Goal: Task Accomplishment & Management: Manage account settings

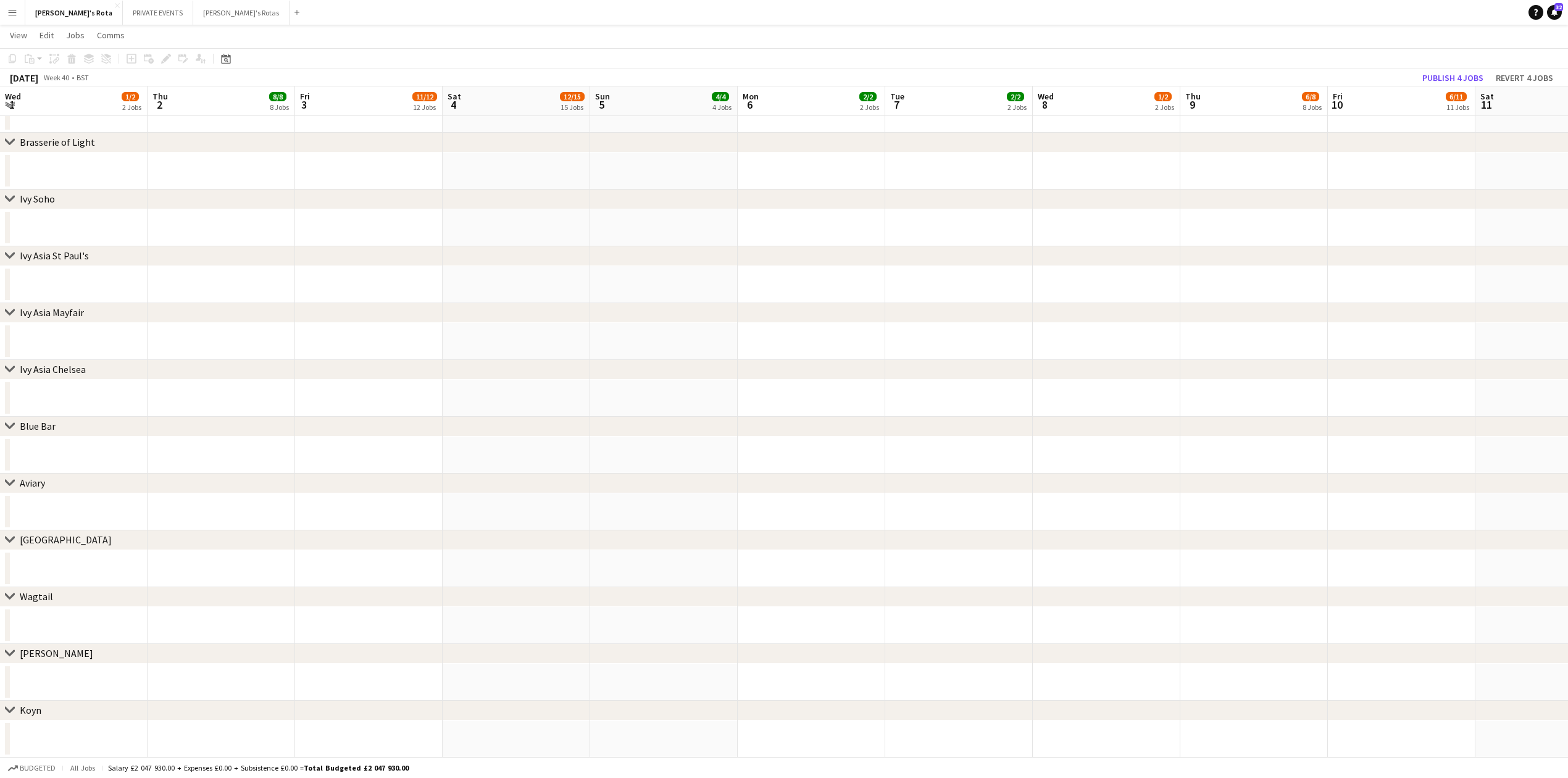
scroll to position [0, 430]
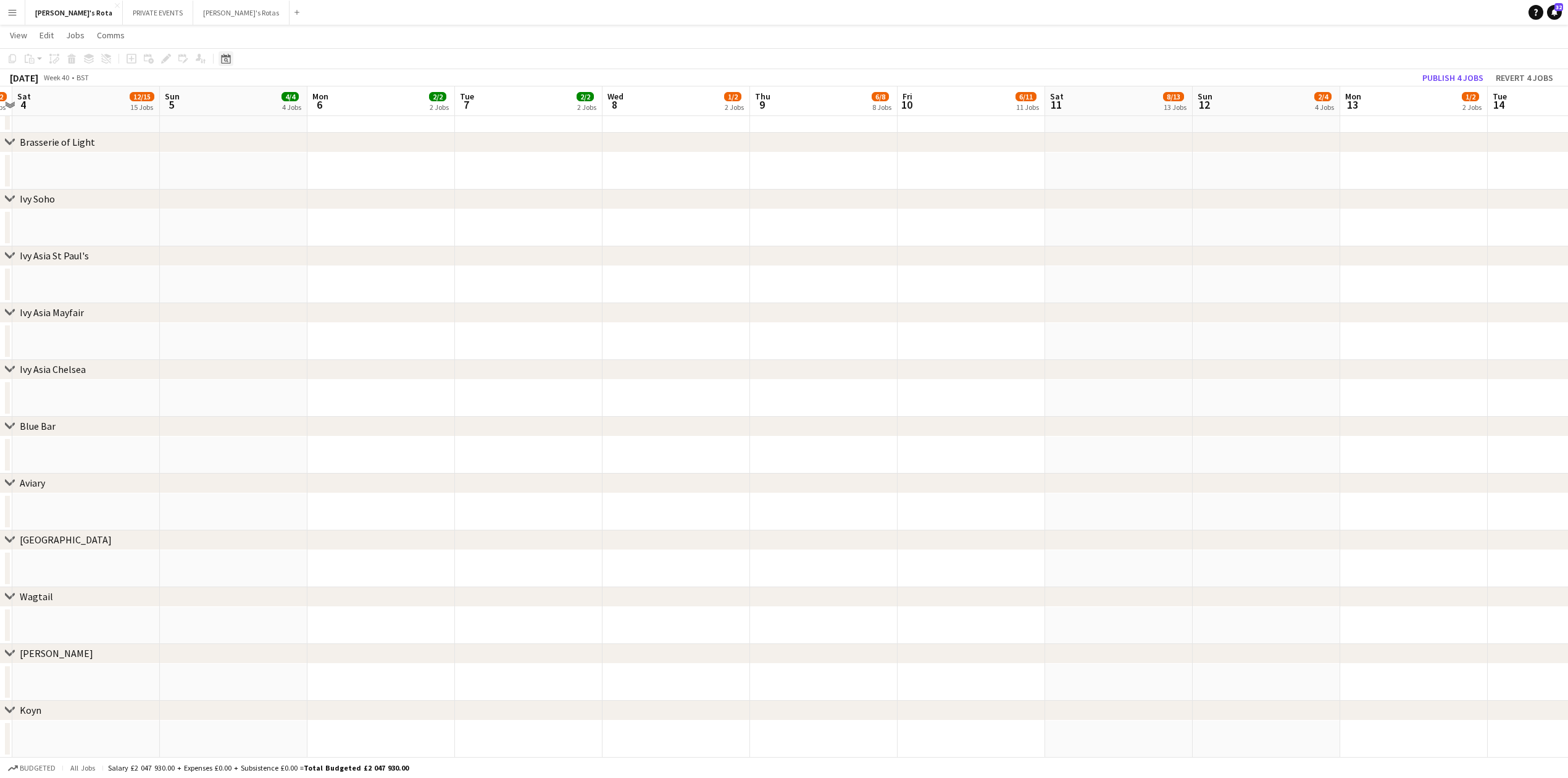
click at [221, 63] on icon "Date picker" at bounding box center [226, 58] width 10 height 10
click at [310, 247] on button "[DATE]" at bounding box center [314, 252] width 36 height 20
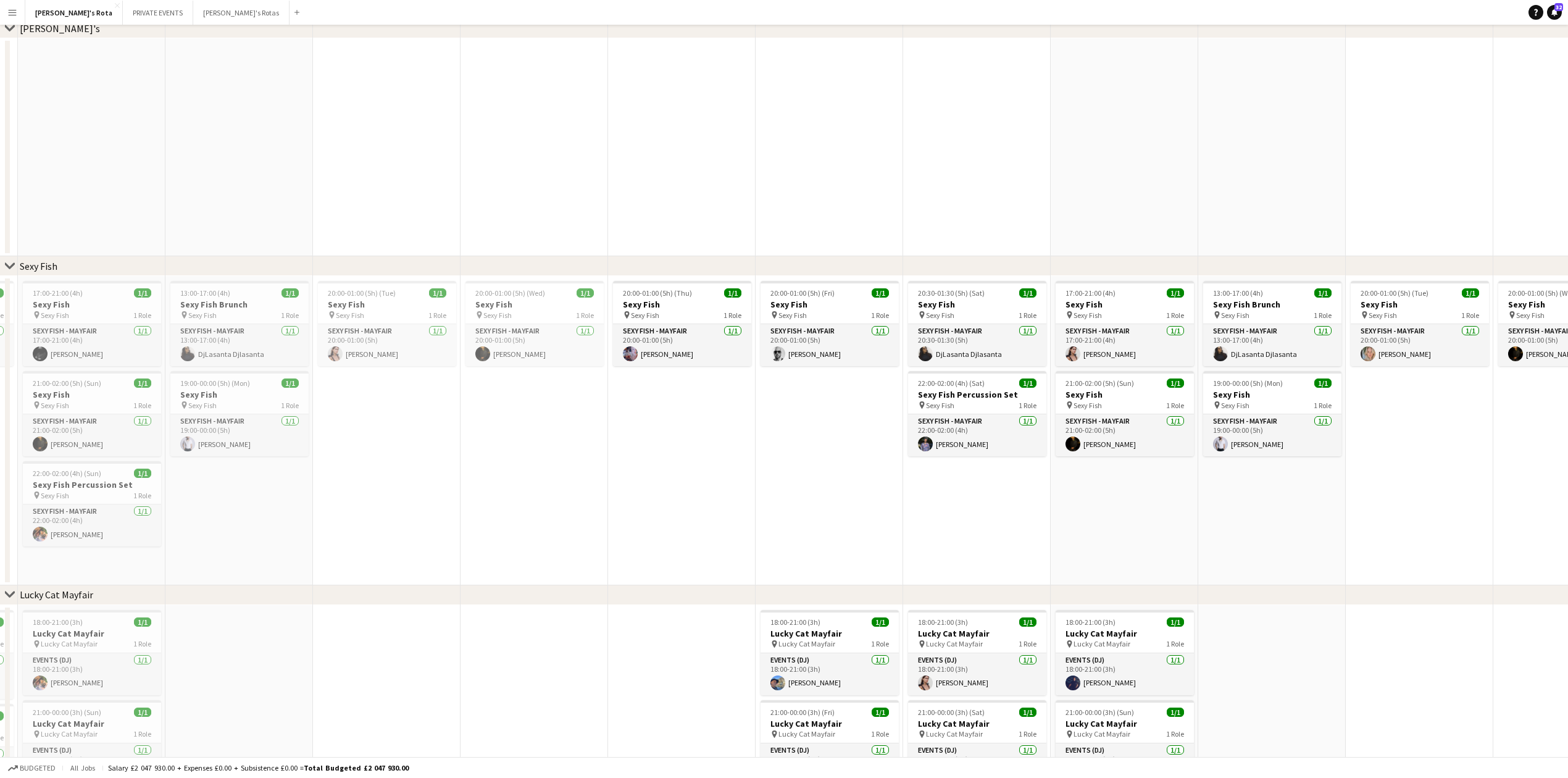
scroll to position [0, 0]
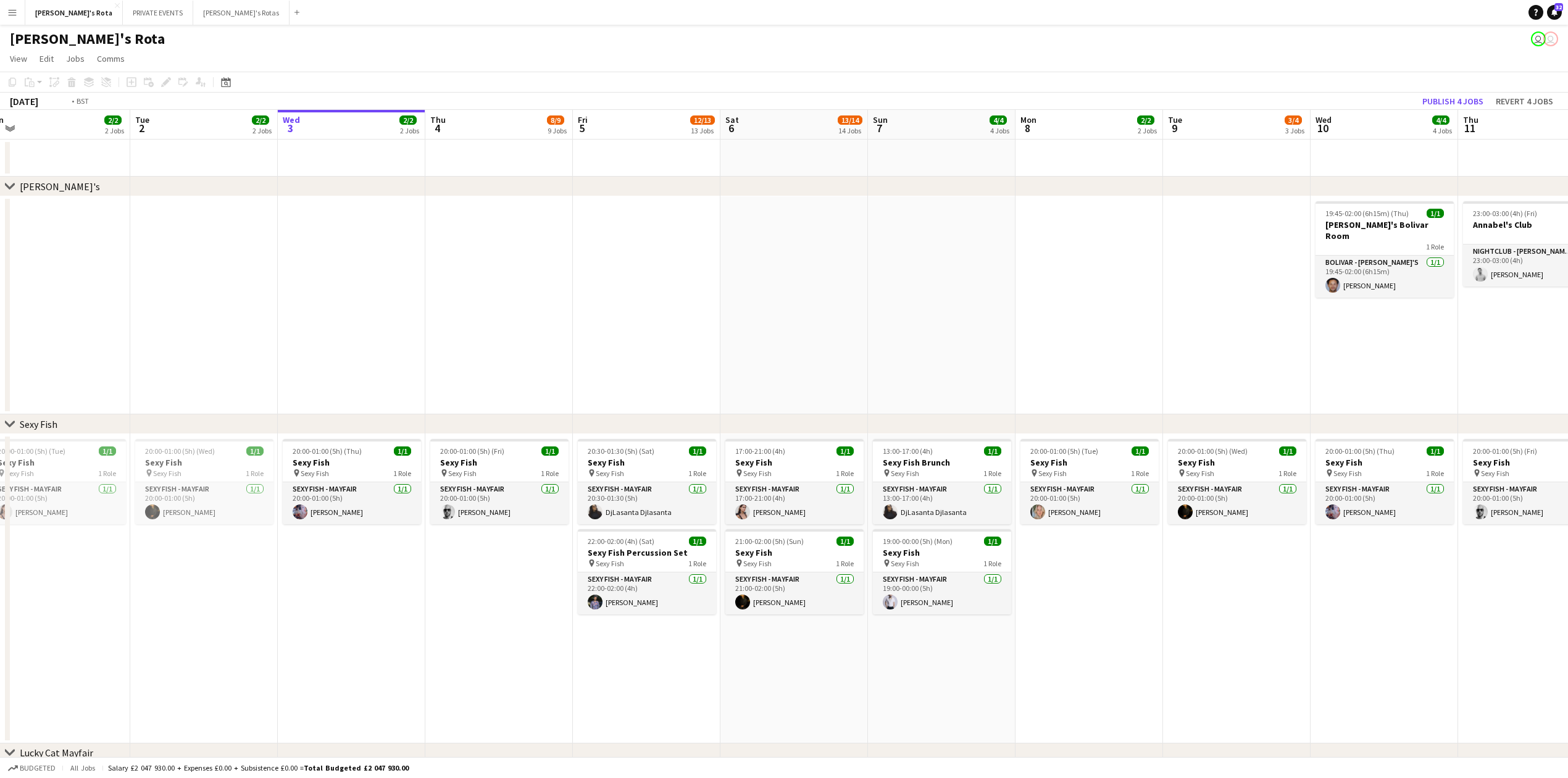
drag, startPoint x: 926, startPoint y: 215, endPoint x: 583, endPoint y: 235, distance: 343.6
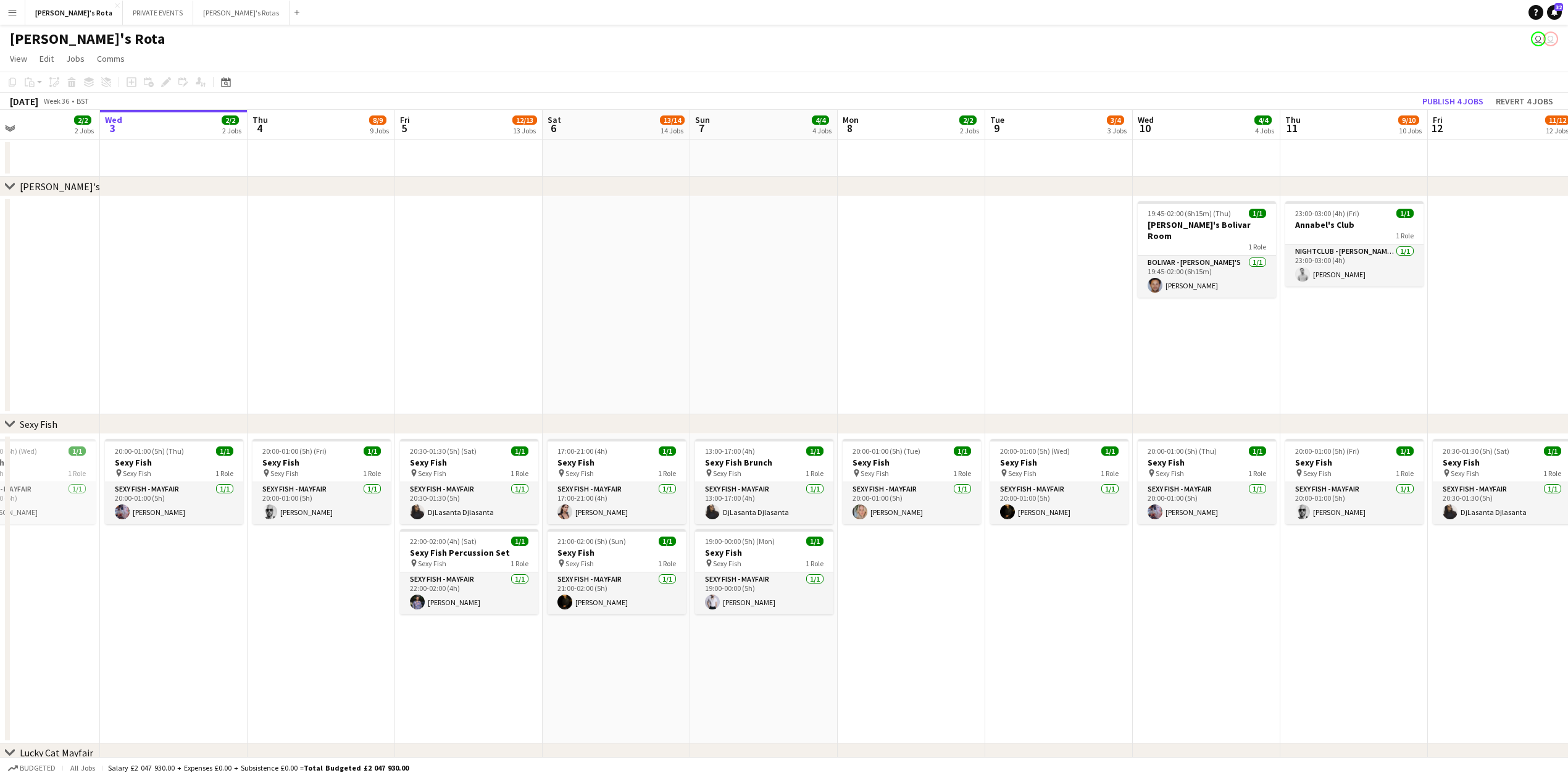
drag, startPoint x: 669, startPoint y: 215, endPoint x: 517, endPoint y: 228, distance: 152.6
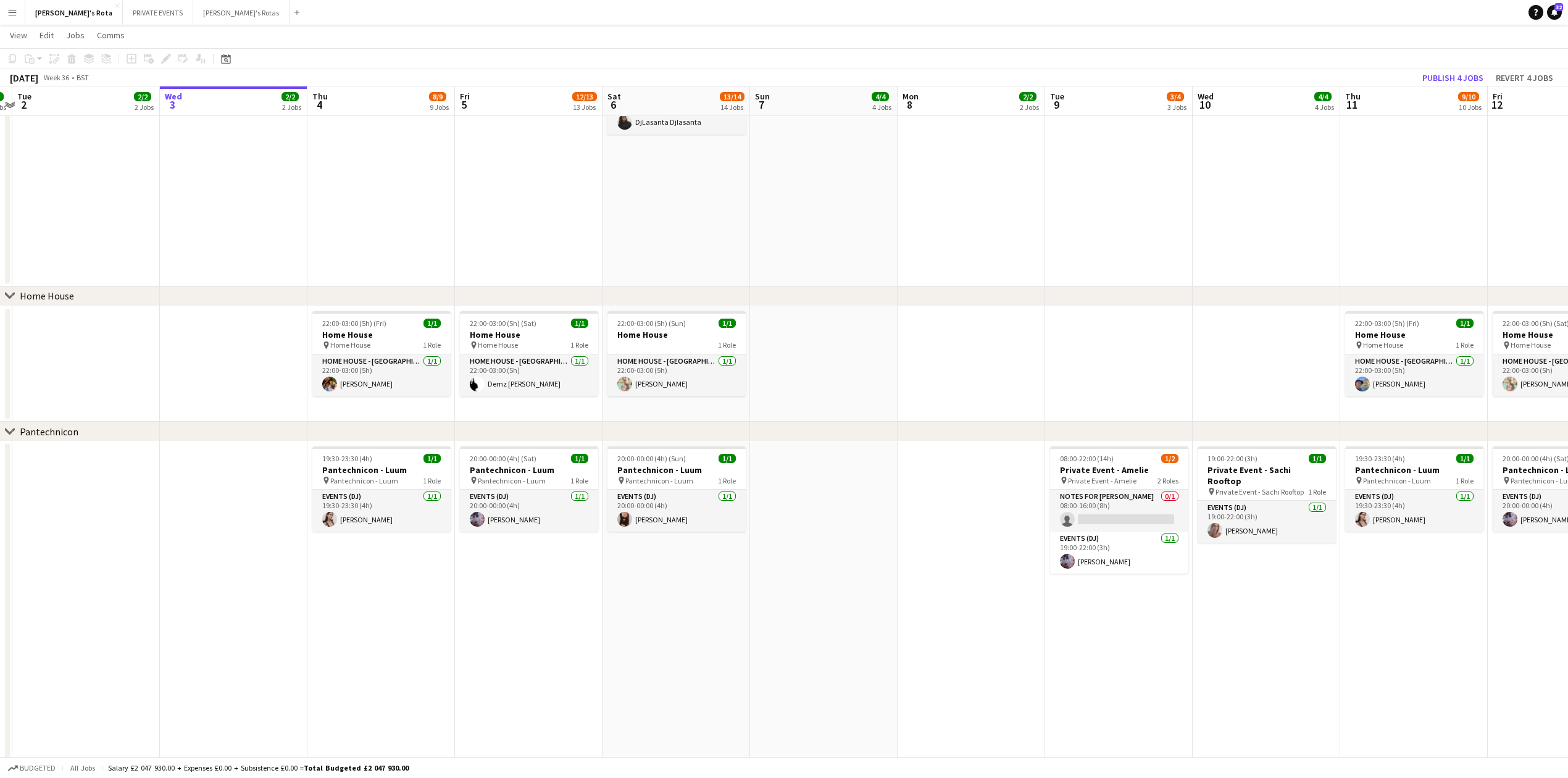
scroll to position [0, 436]
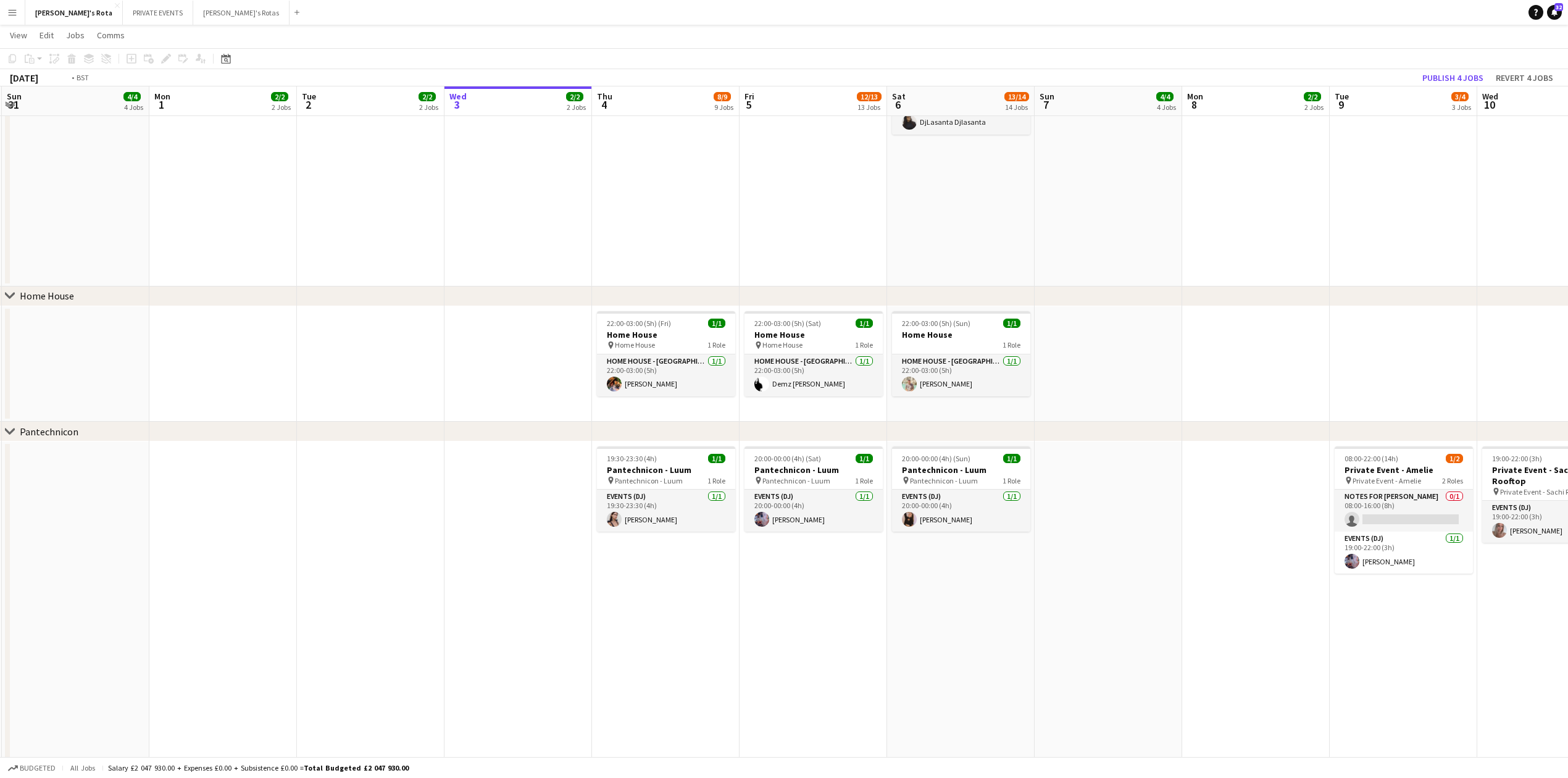
drag, startPoint x: 1019, startPoint y: 265, endPoint x: 524, endPoint y: 245, distance: 495.4
click at [501, 245] on app-calendar-viewport "Thu 28 8/9 9 Jobs Fri 29 11/12 12 Jobs Sat 30 17/18 18 Jobs Sun 31 4/4 4 Jobs M…" at bounding box center [784, 663] width 1568 height 3479
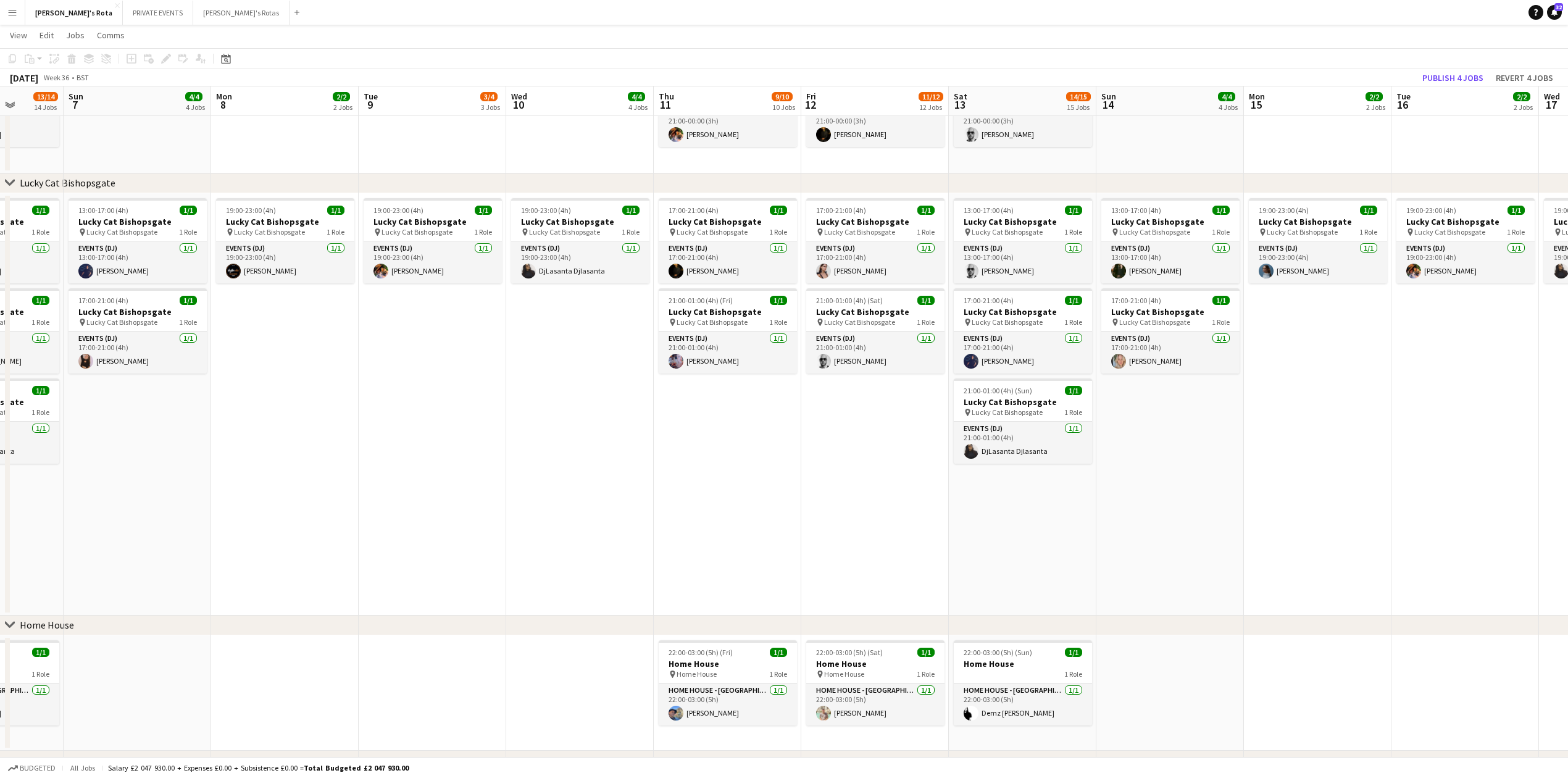
scroll to position [0, 421]
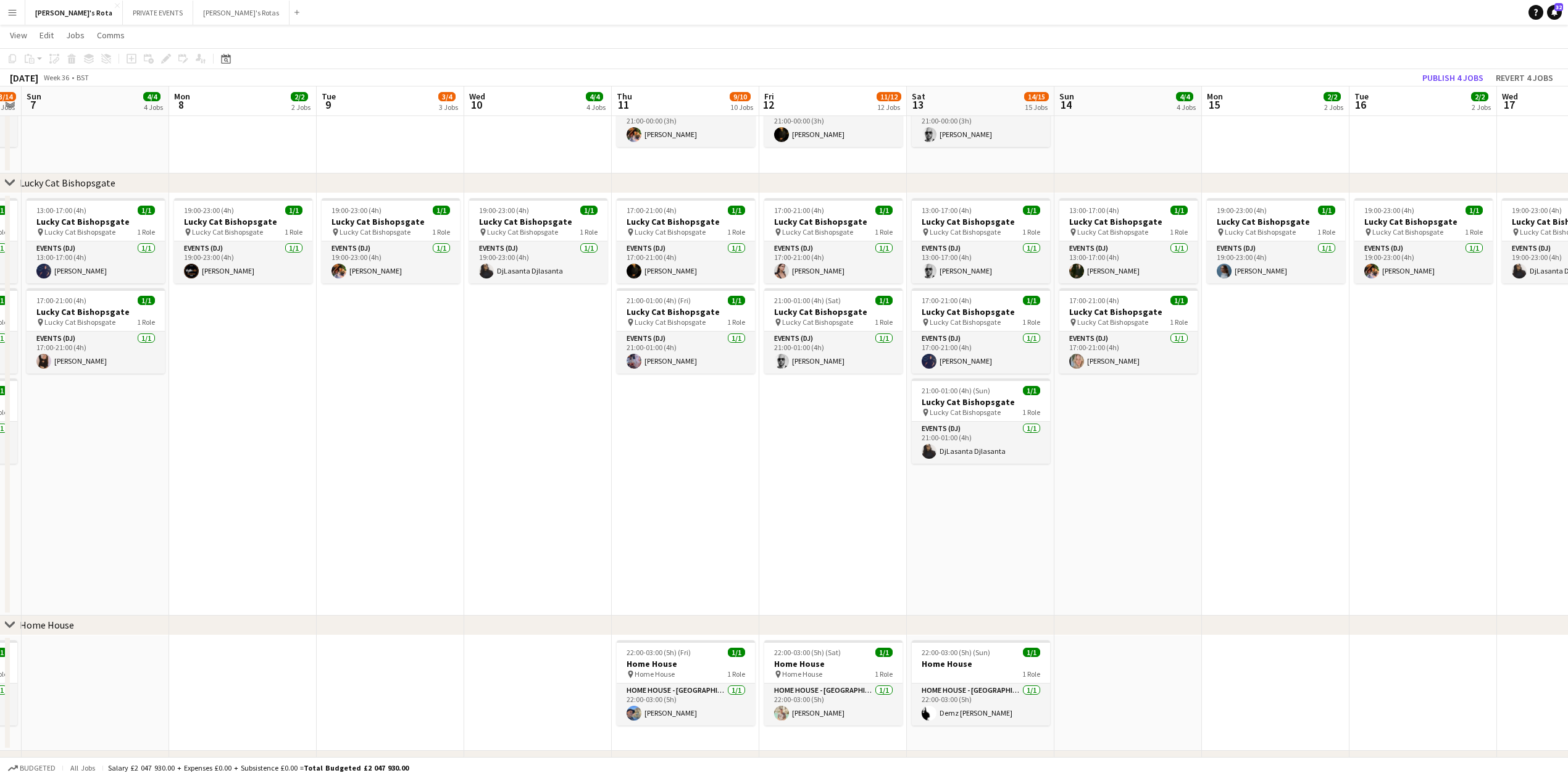
drag, startPoint x: 1419, startPoint y: 381, endPoint x: 1269, endPoint y: 377, distance: 150.1
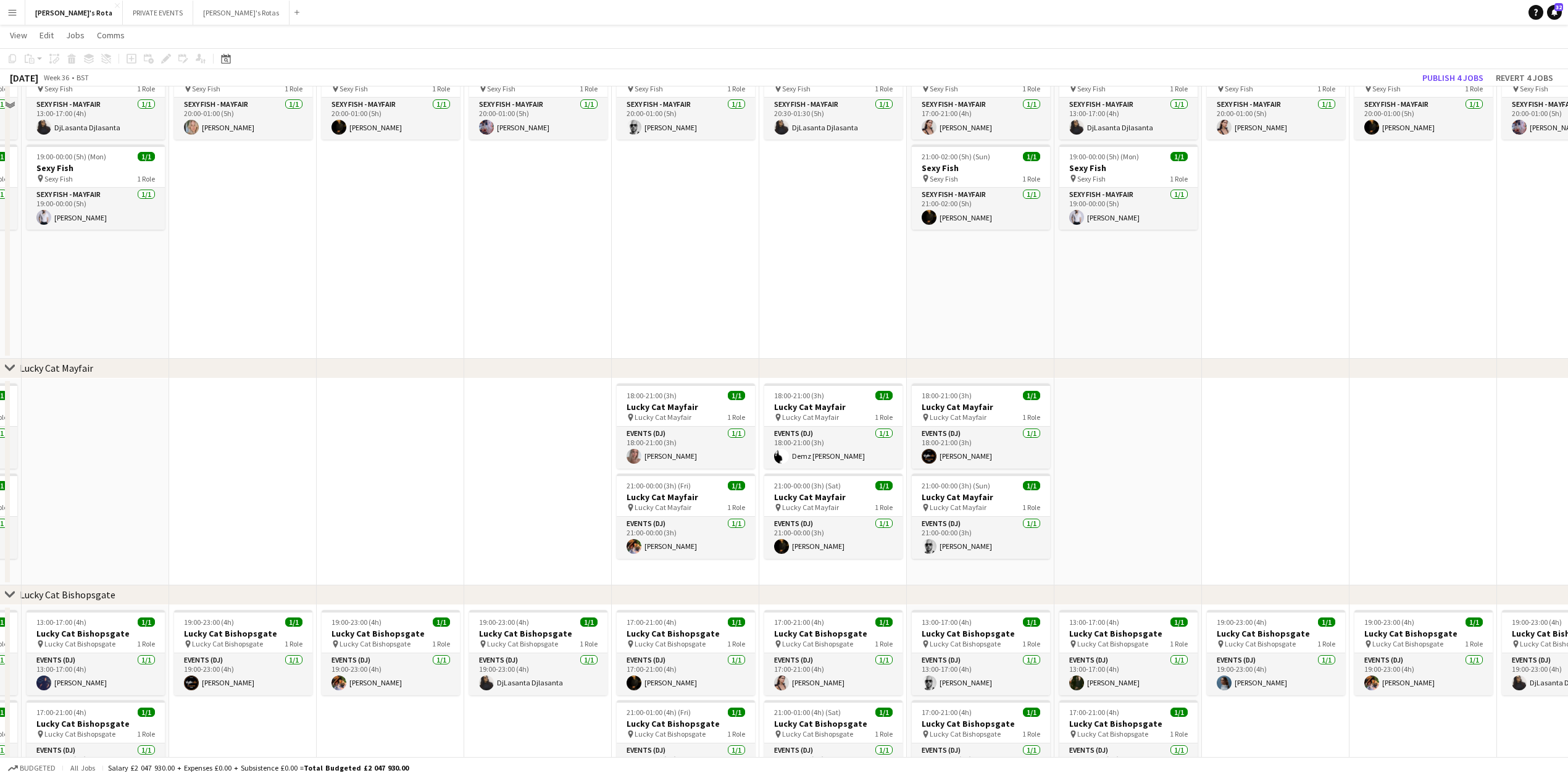
scroll to position [0, 0]
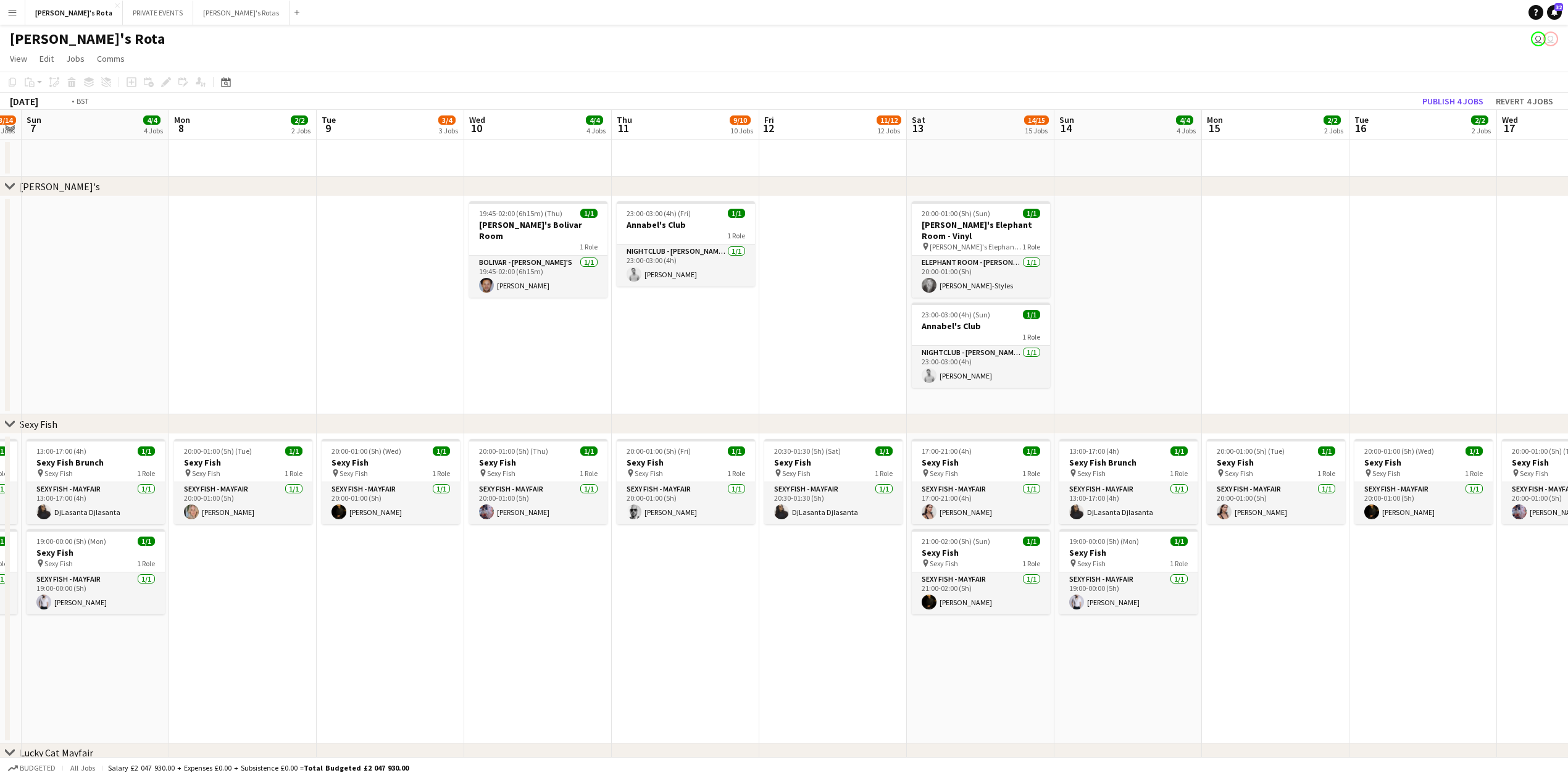
drag, startPoint x: 1137, startPoint y: 339, endPoint x: 391, endPoint y: 347, distance: 746.0
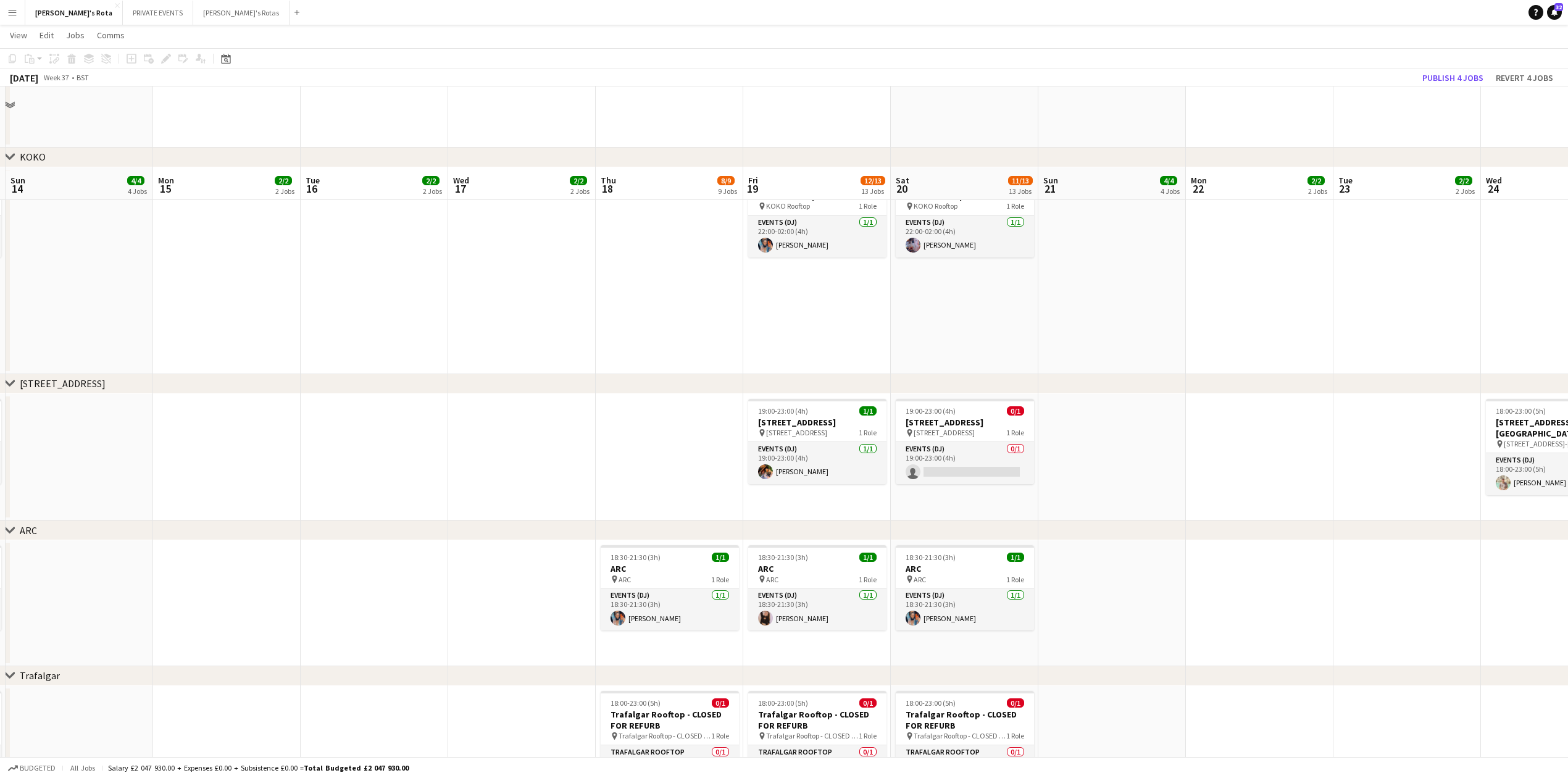
scroll to position [1893, 0]
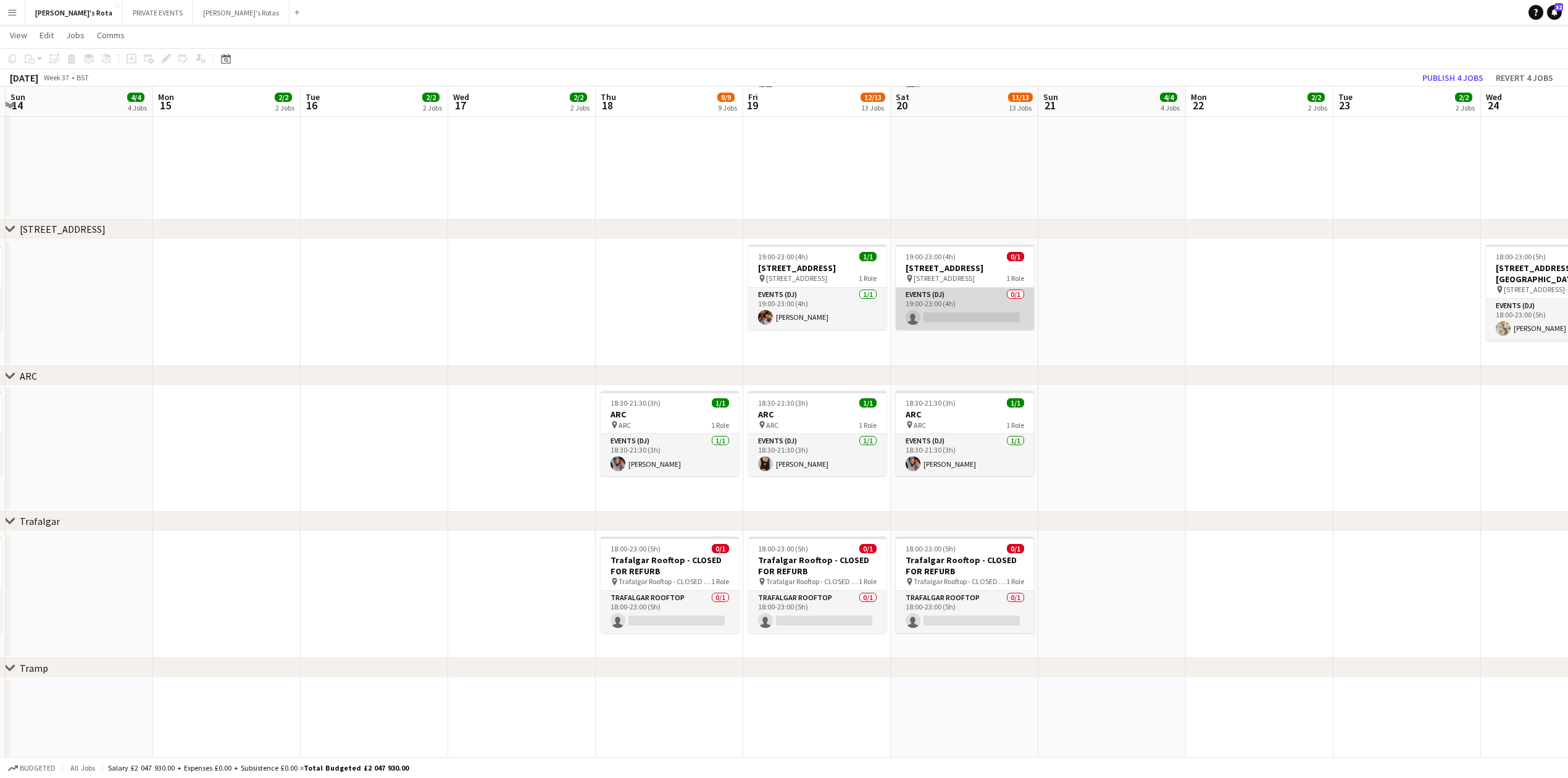
click at [954, 319] on app-card-role "Events (DJ) 0/1 19:00-23:00 (4h) single-neutral-actions" at bounding box center [965, 309] width 139 height 42
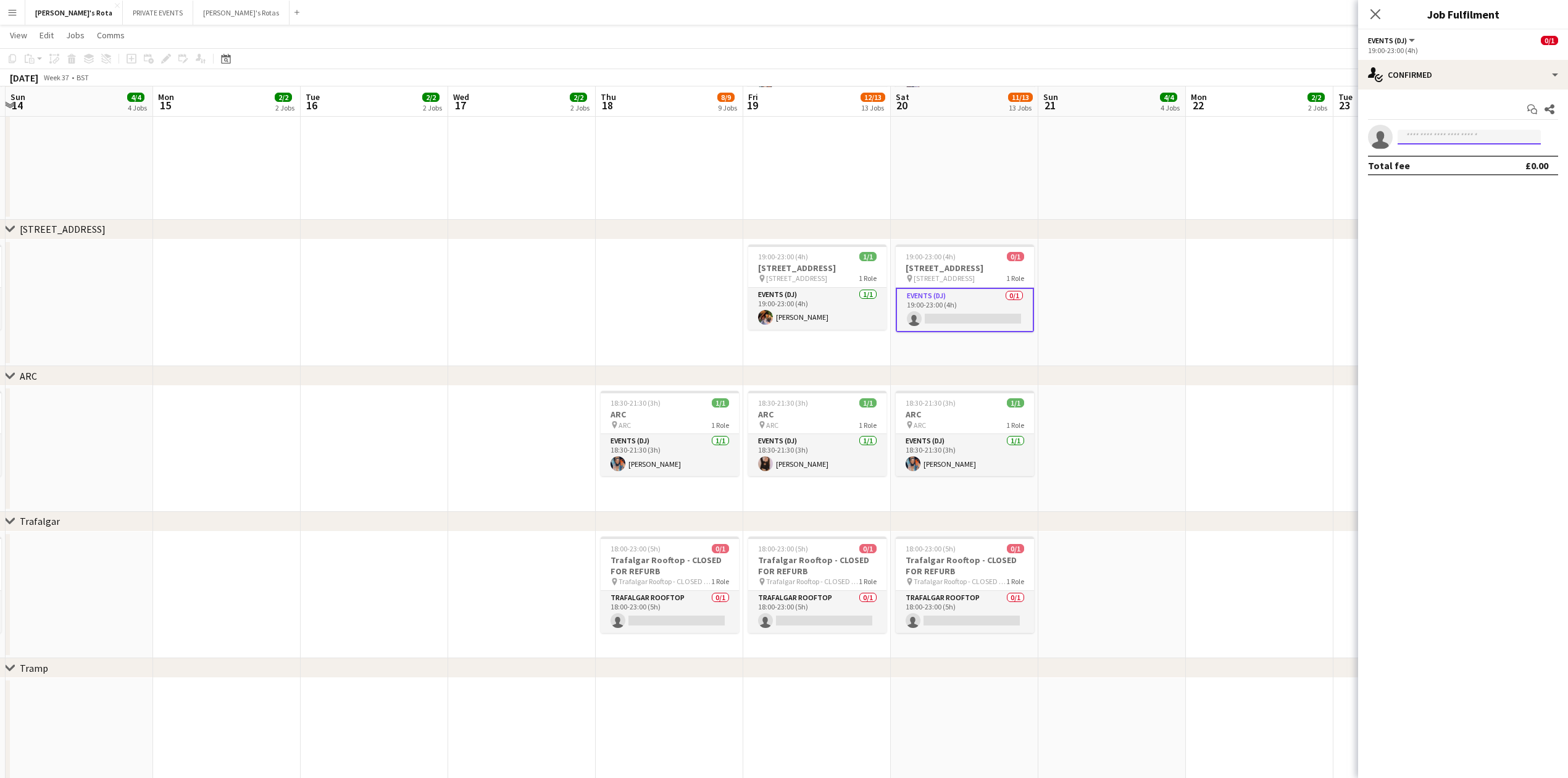
click at [1451, 133] on input at bounding box center [1468, 137] width 143 height 15
type input "*"
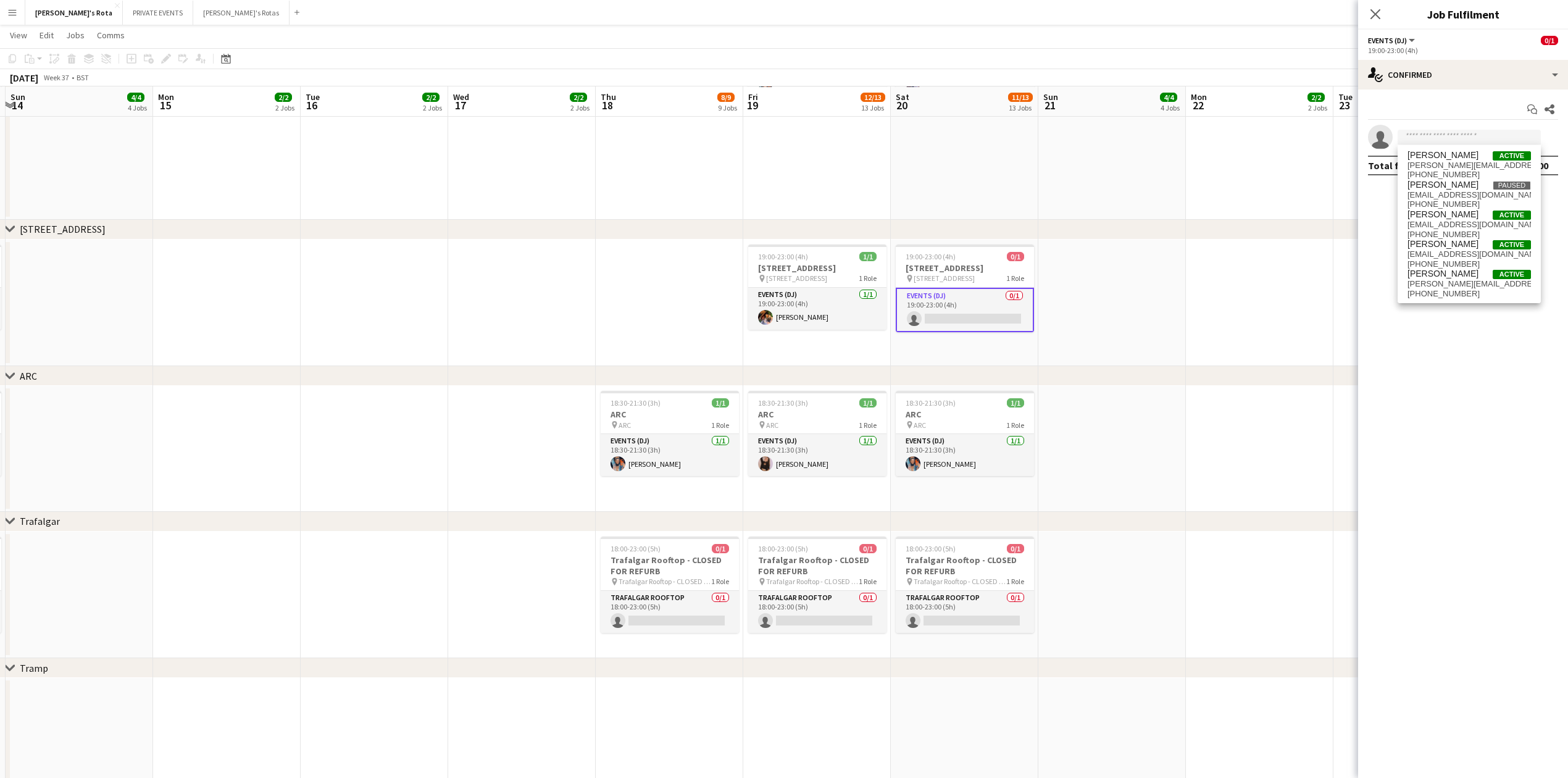
scroll to position [0, 436]
click at [1121, 268] on app-date-cell at bounding box center [1113, 302] width 148 height 127
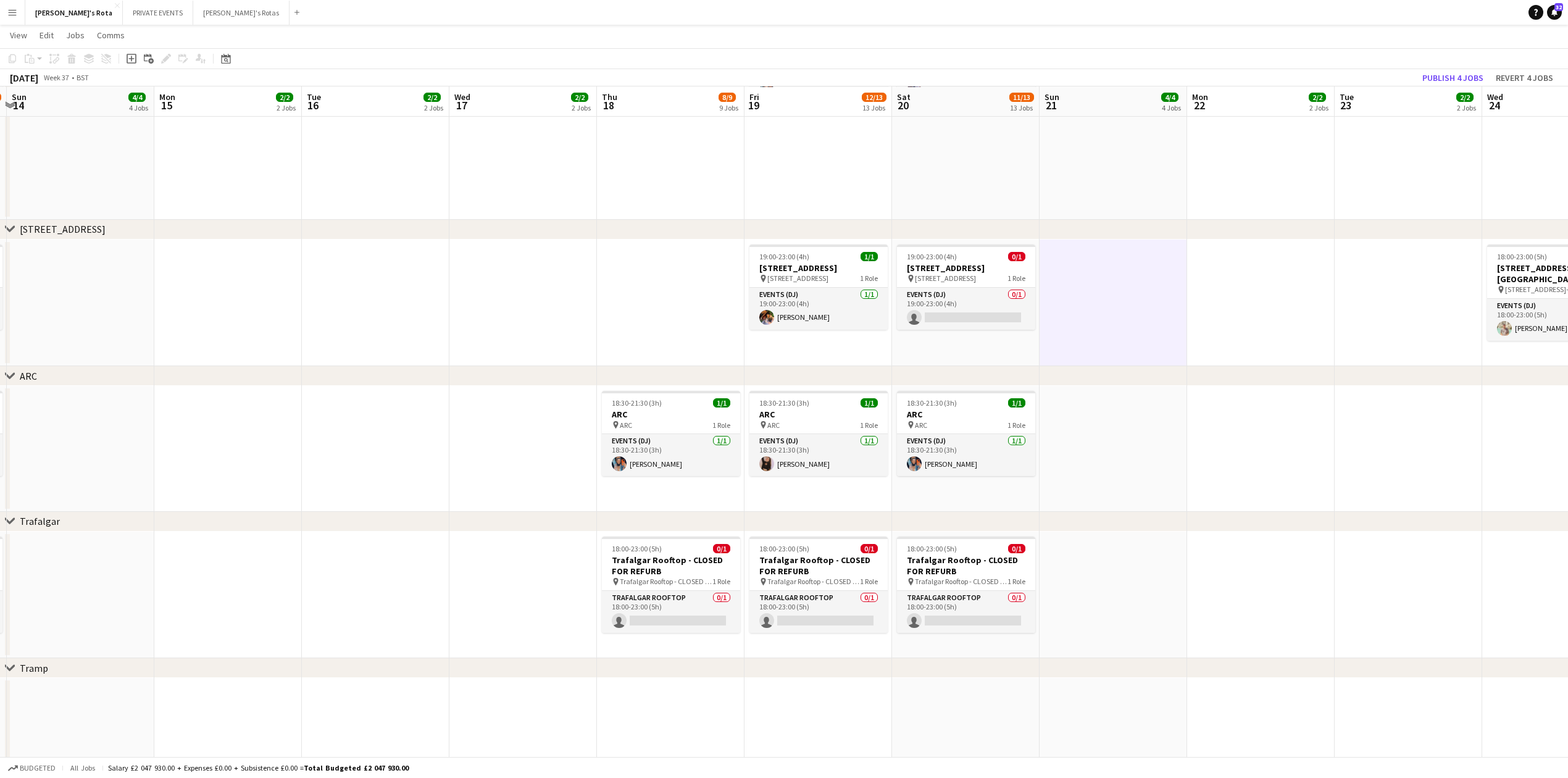
drag, startPoint x: 217, startPoint y: 75, endPoint x: 222, endPoint y: 69, distance: 7.8
click at [217, 75] on div "[DATE] Week 37 • BST Publish 4 jobs Revert 4 jobs" at bounding box center [784, 77] width 1568 height 17
click at [228, 60] on icon at bounding box center [226, 60] width 4 height 4
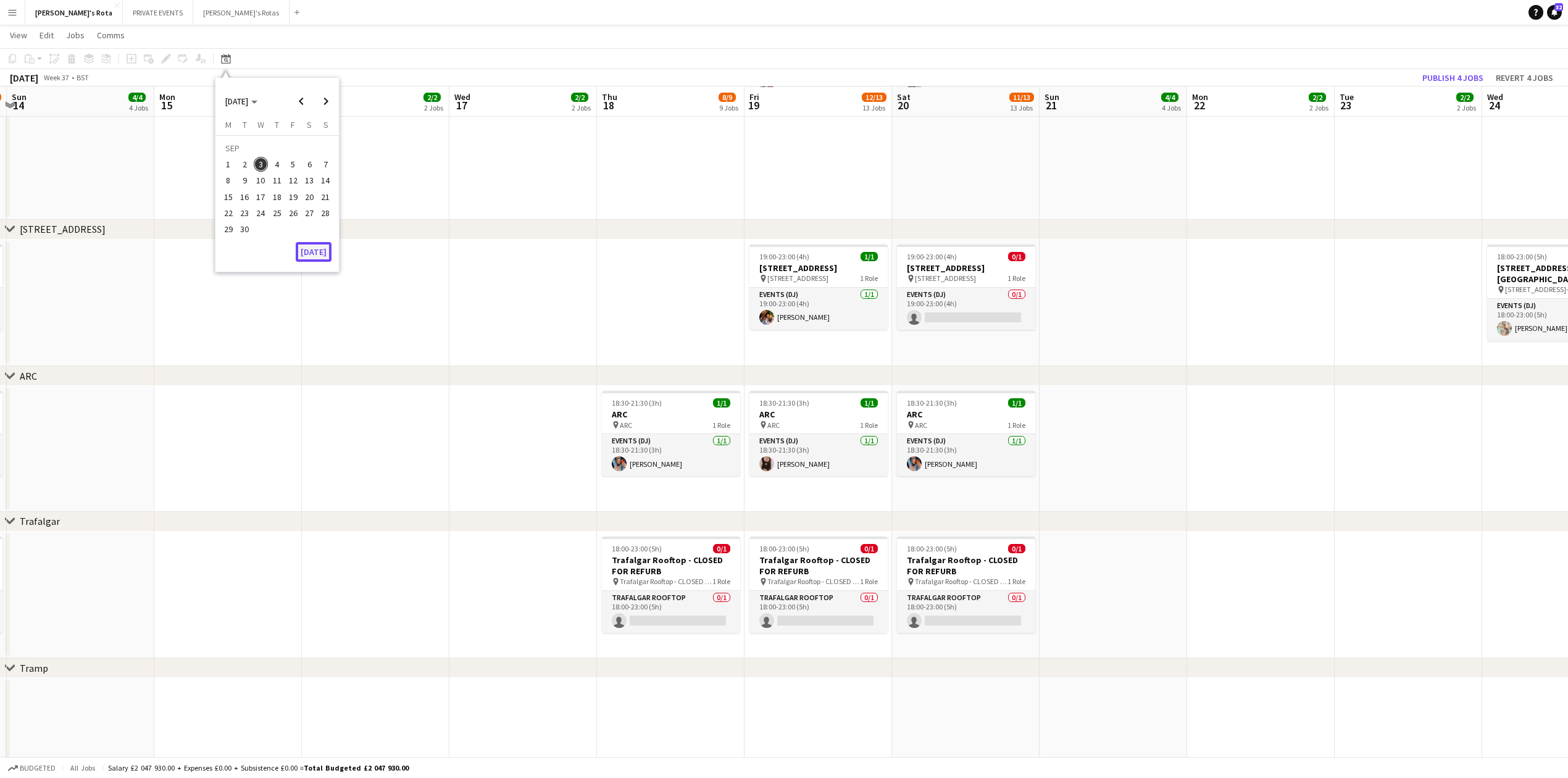
click at [316, 247] on button "[DATE]" at bounding box center [314, 252] width 36 height 20
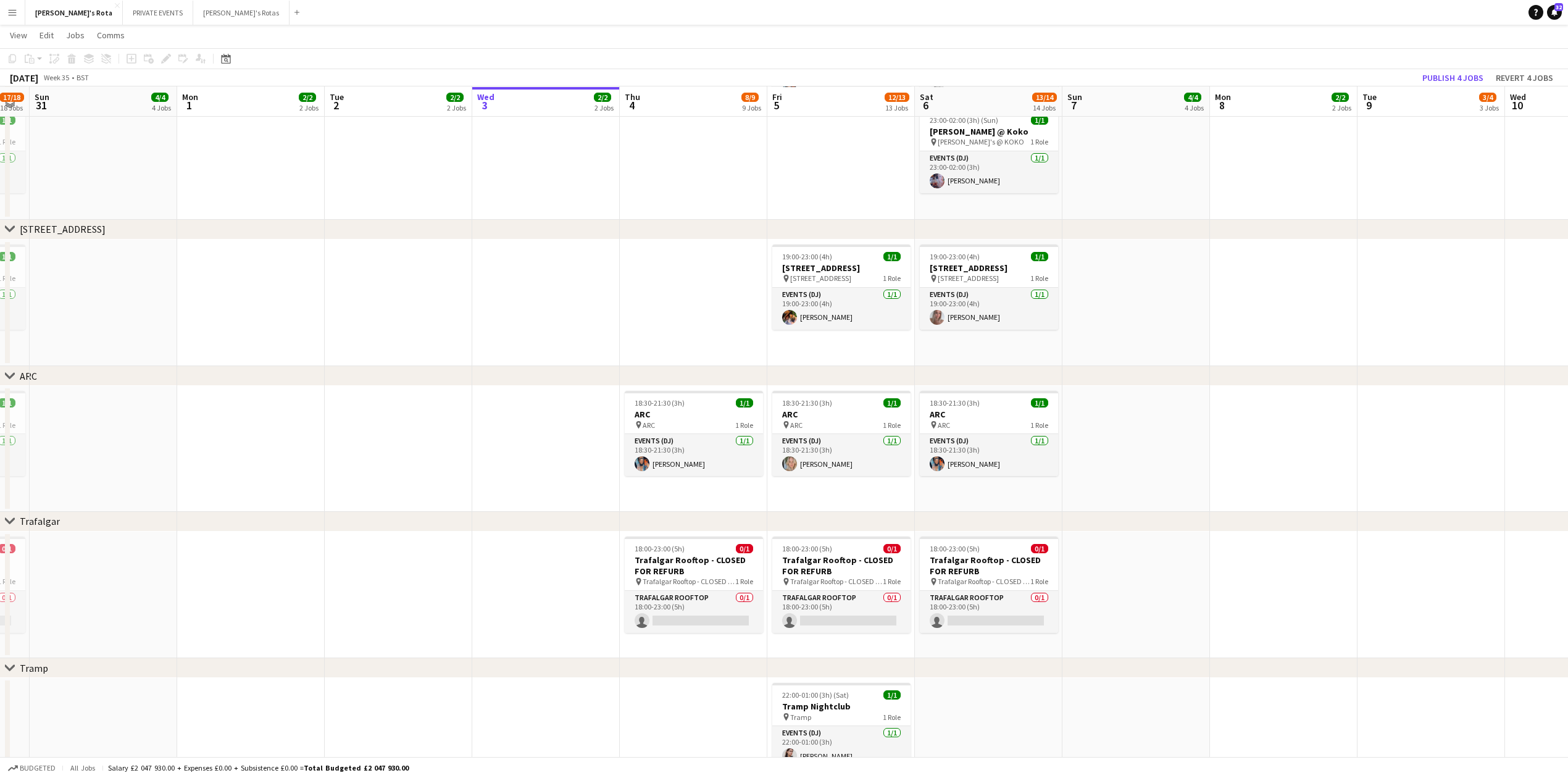
drag, startPoint x: 758, startPoint y: 277, endPoint x: 623, endPoint y: 297, distance: 136.5
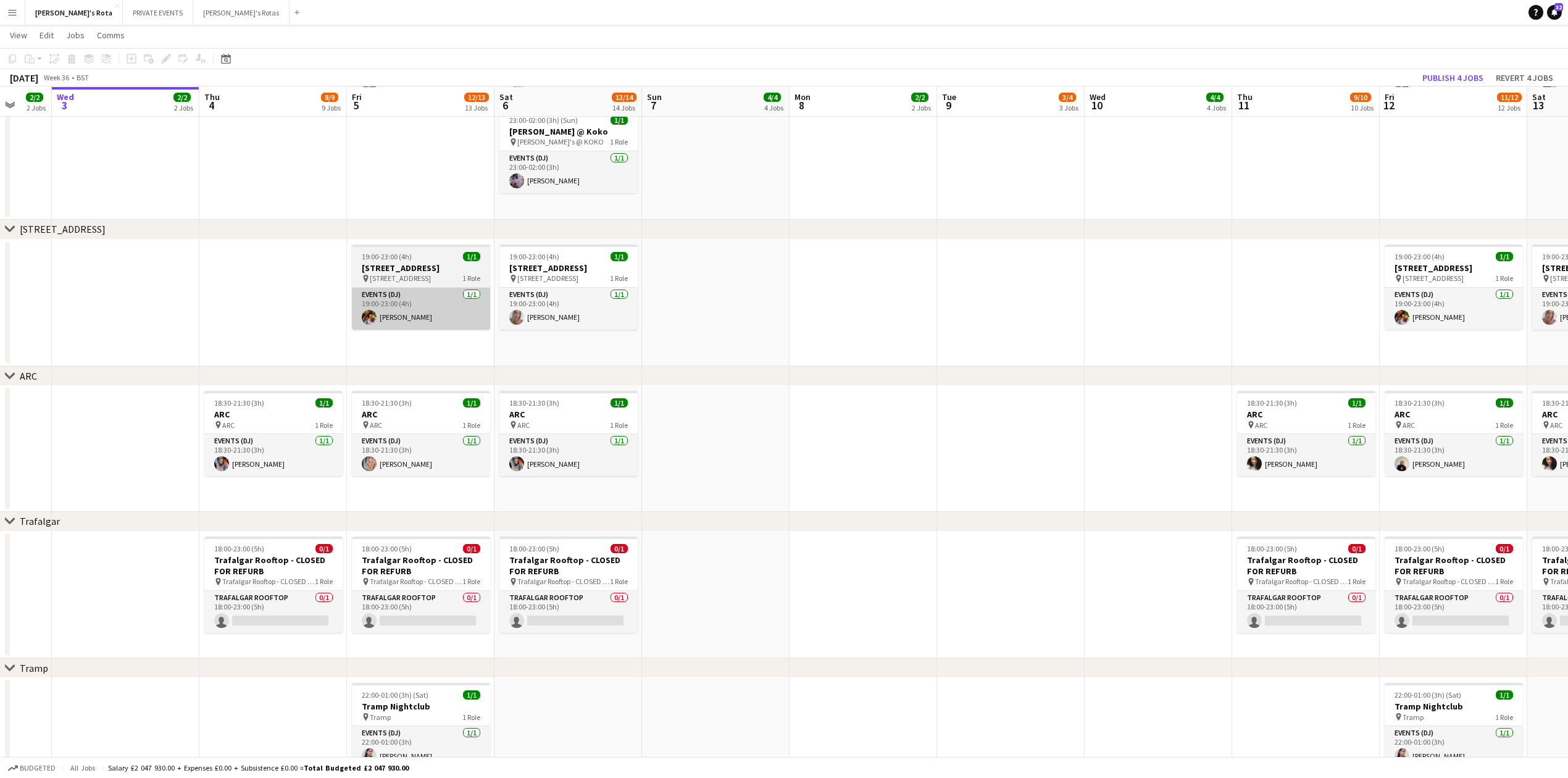
drag, startPoint x: 562, startPoint y: 296, endPoint x: 72, endPoint y: 311, distance: 490.2
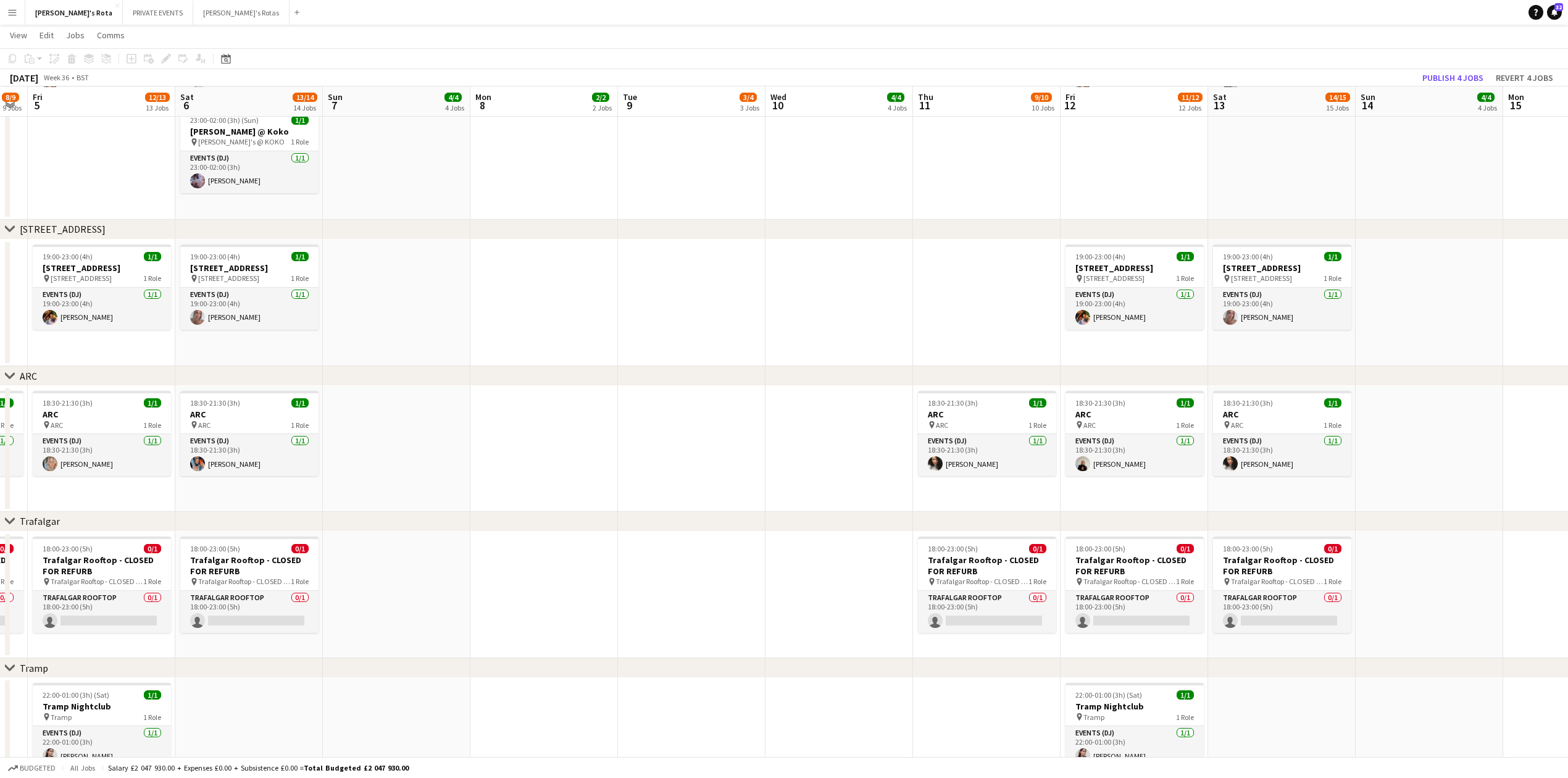
drag, startPoint x: 452, startPoint y: 326, endPoint x: 290, endPoint y: 331, distance: 162.1
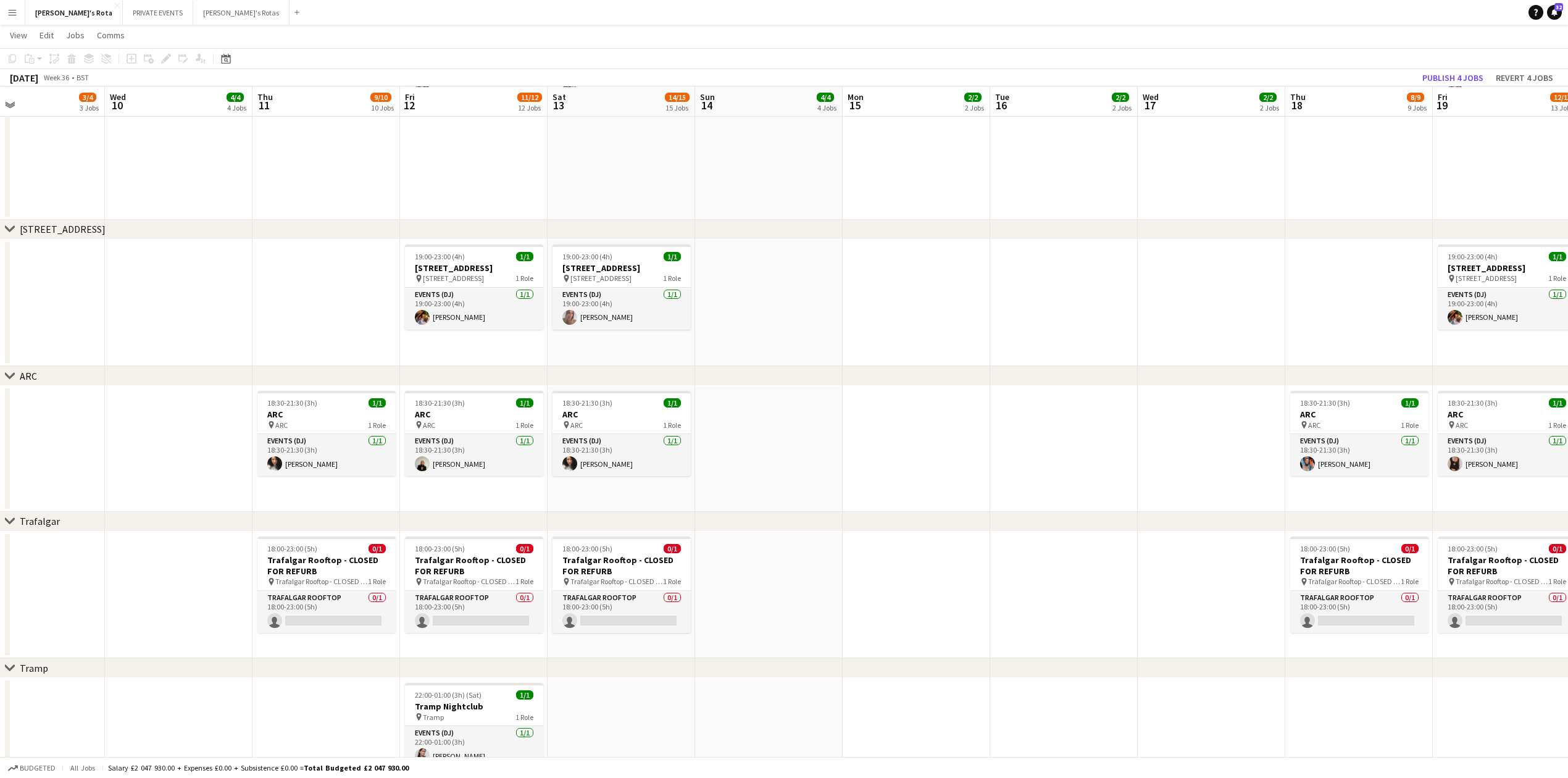
drag, startPoint x: 1132, startPoint y: 270, endPoint x: 416, endPoint y: 330, distance: 718.5
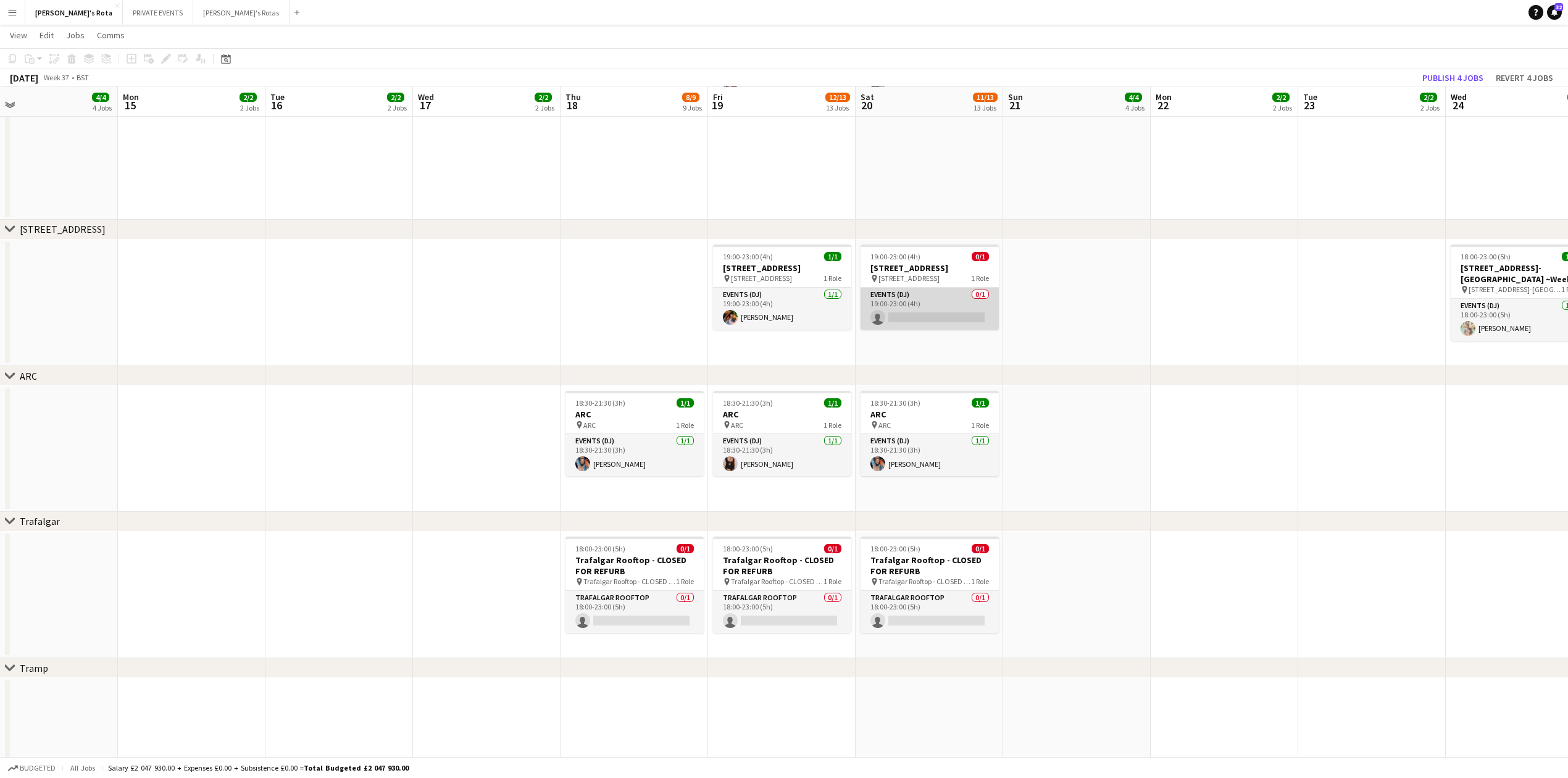
click at [917, 300] on app-card-role "Events (DJ) 0/1 19:00-23:00 (4h) single-neutral-actions" at bounding box center [930, 309] width 139 height 42
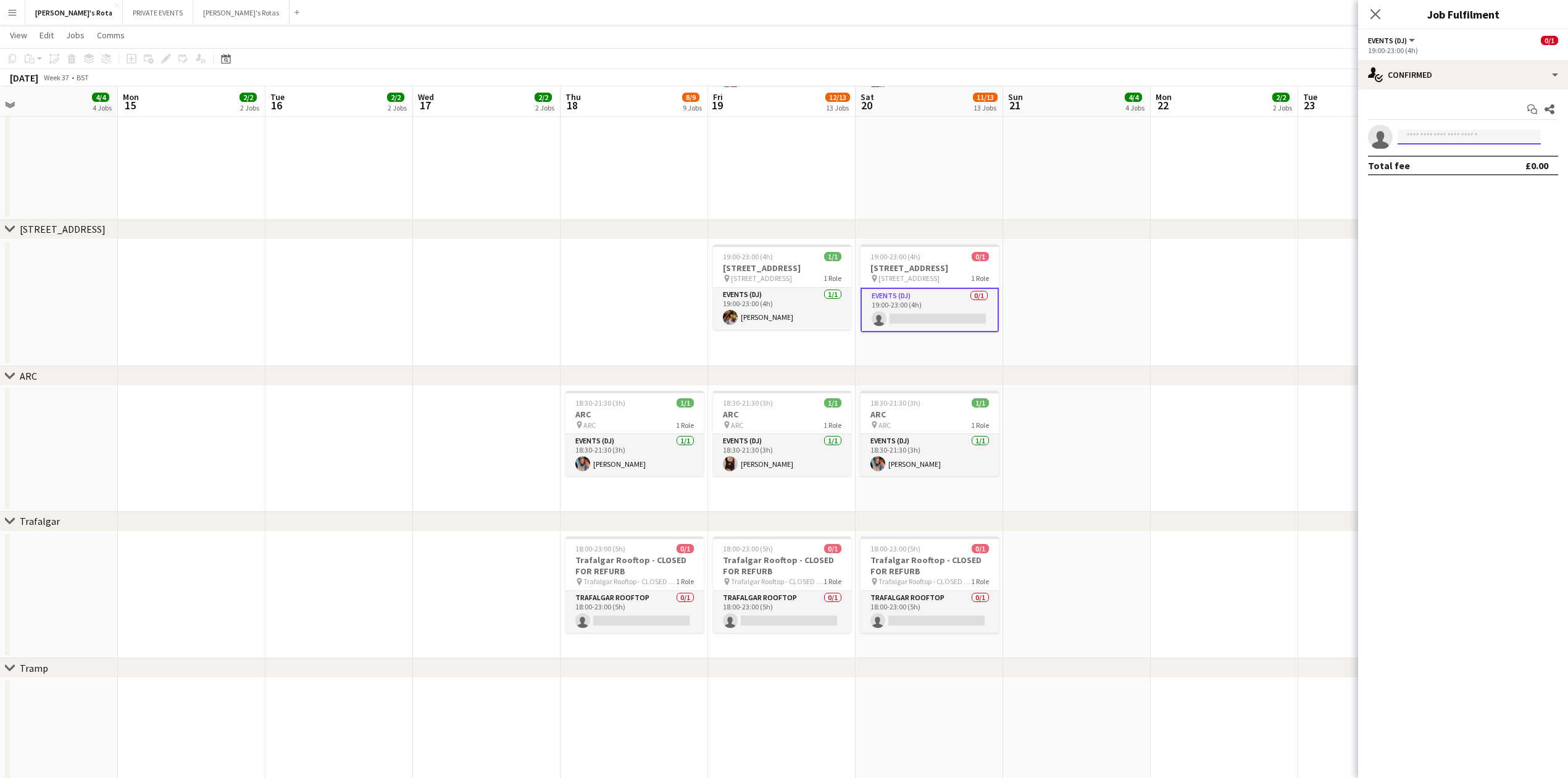
click at [1447, 134] on input at bounding box center [1468, 137] width 143 height 15
type input "******"
click at [1454, 163] on span "[DOMAIN_NAME][EMAIL_ADDRESS][DOMAIN_NAME]" at bounding box center [1468, 165] width 124 height 10
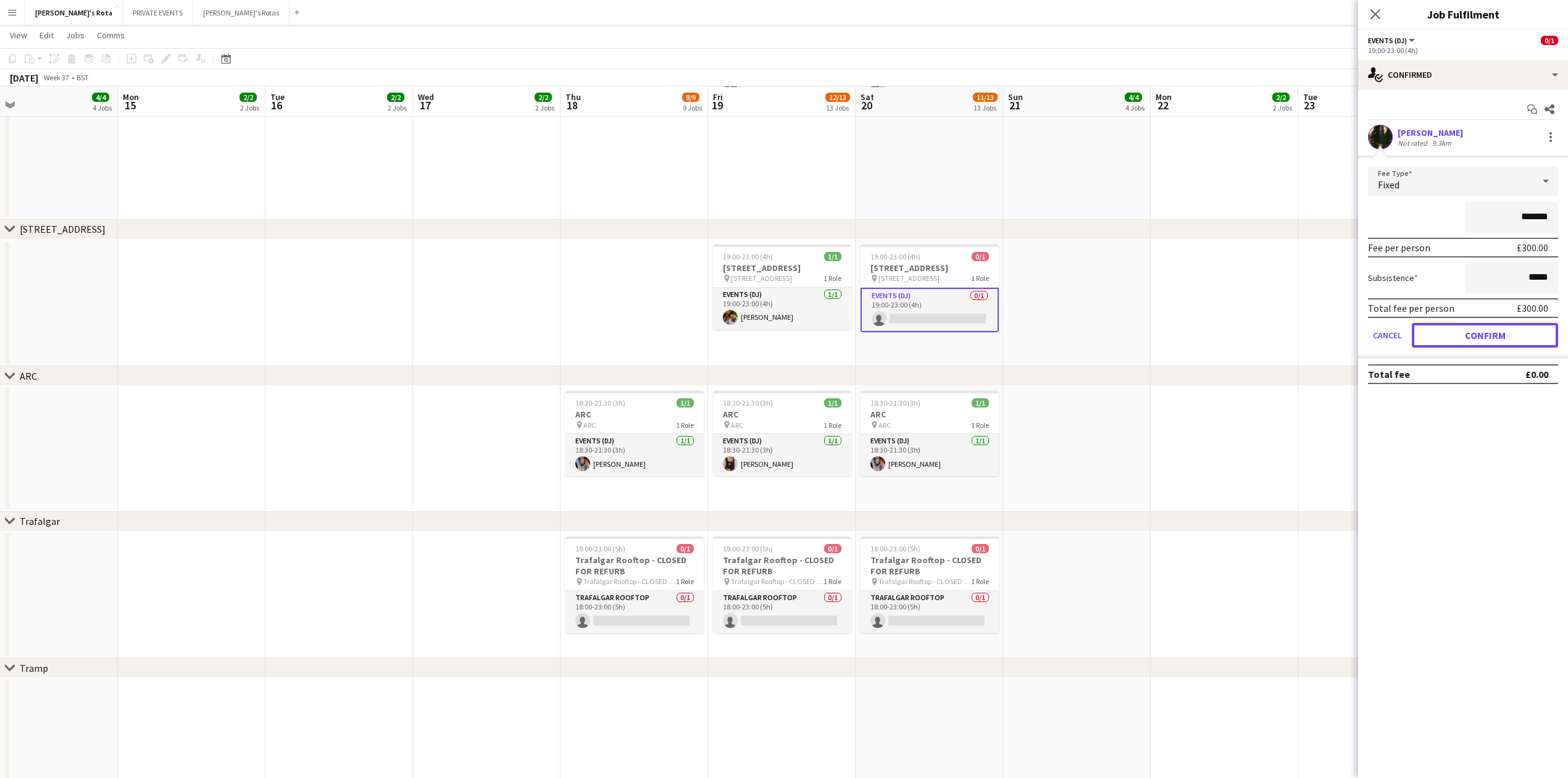
drag, startPoint x: 1499, startPoint y: 334, endPoint x: 1412, endPoint y: 217, distance: 145.8
click at [1500, 334] on button "Confirm" at bounding box center [1484, 335] width 147 height 25
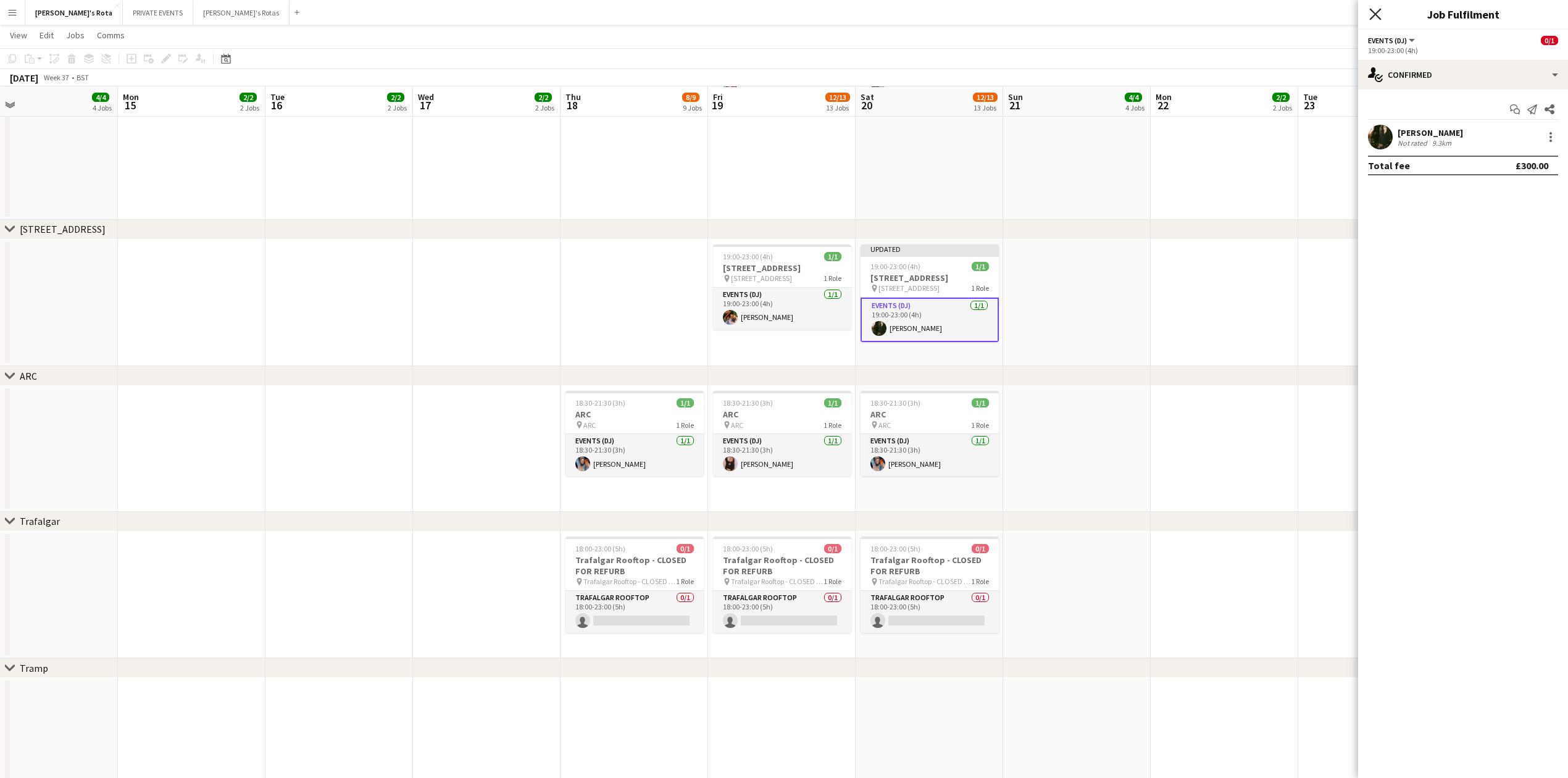
click at [1372, 15] on icon "Close pop-in" at bounding box center [1374, 13] width 12 height 12
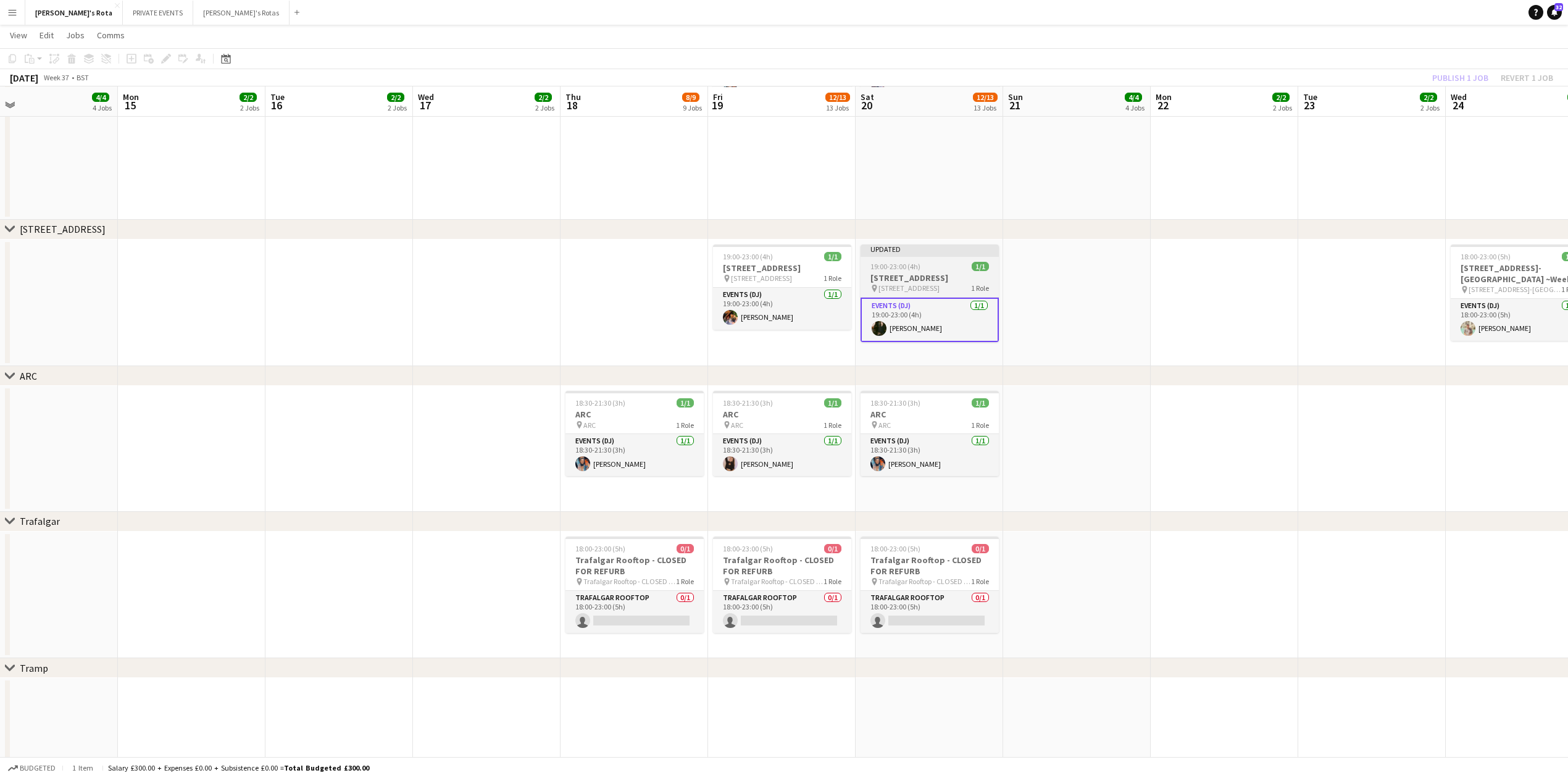
click at [943, 266] on div "19:00-23:00 (4h) 1/1" at bounding box center [930, 266] width 139 height 9
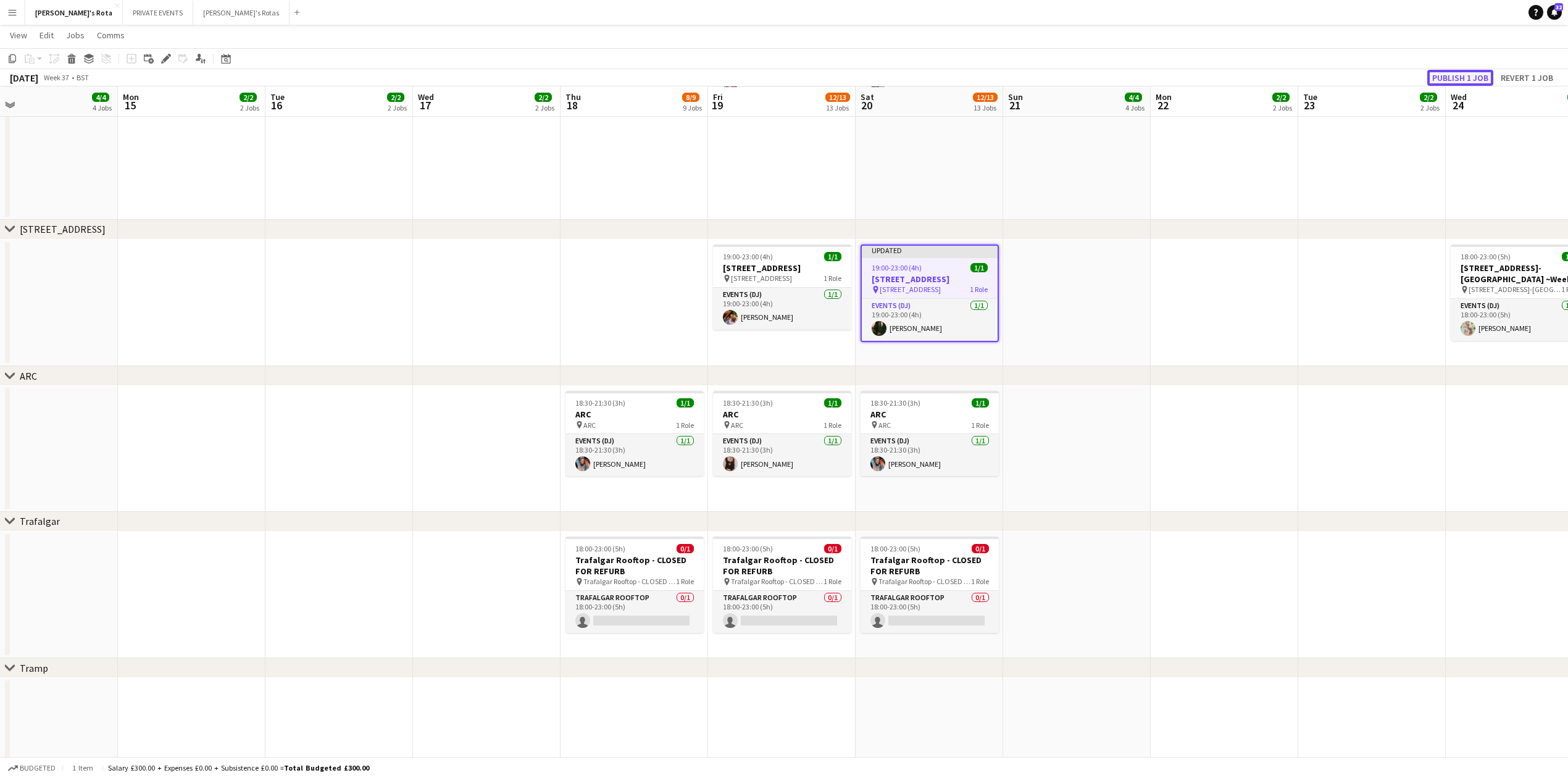
click at [1473, 69] on button "Publish 1 job" at bounding box center [1460, 77] width 66 height 16
